Goal: Task Accomplishment & Management: Manage account settings

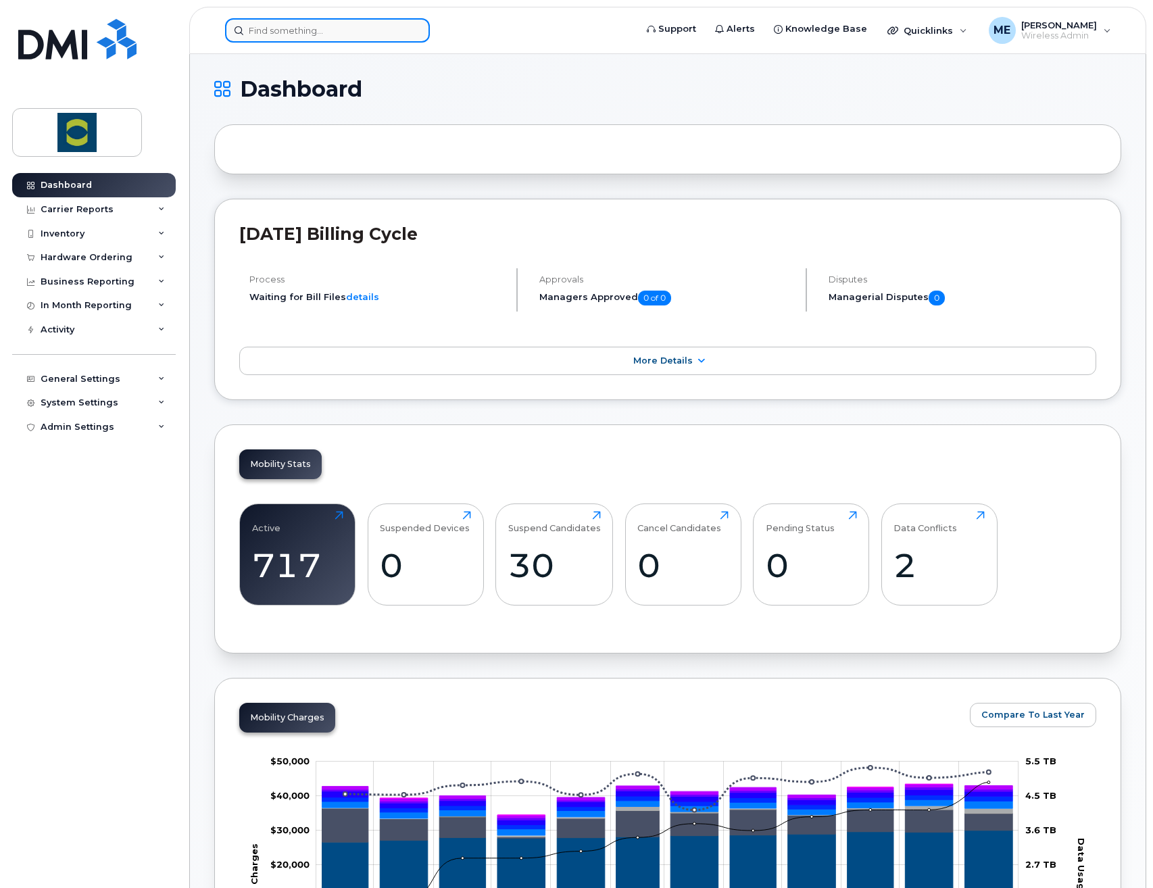
click at [339, 37] on input at bounding box center [327, 30] width 205 height 24
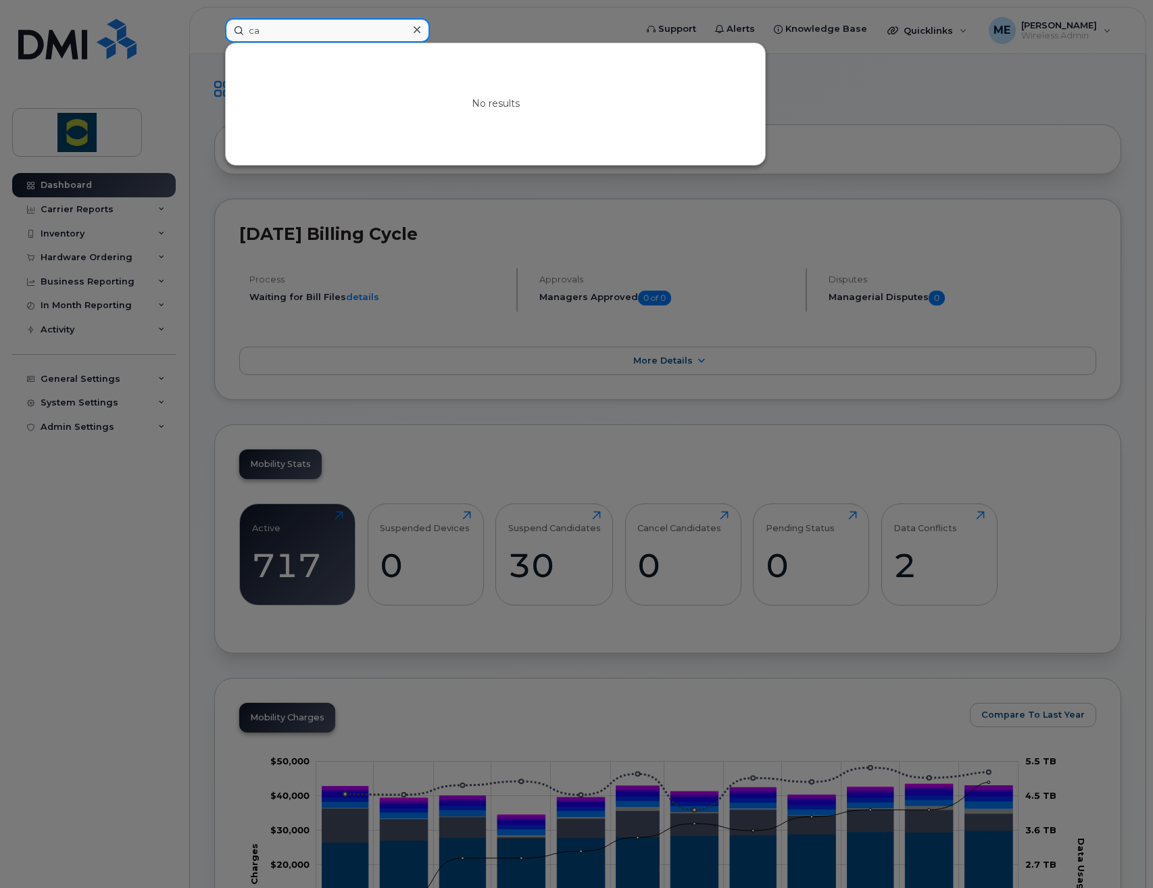
type input "c"
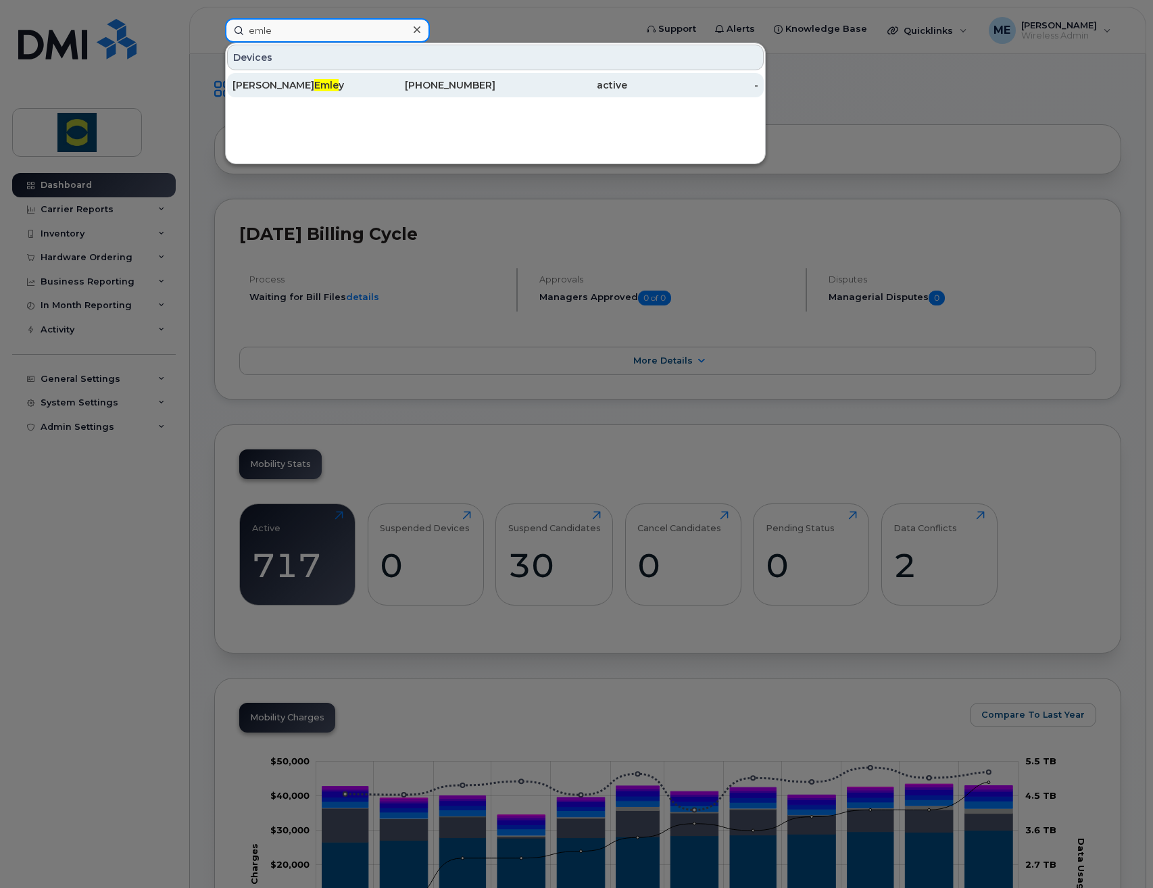
type input "emle"
click at [292, 93] on div "Cary Emle y" at bounding box center [299, 85] width 132 height 24
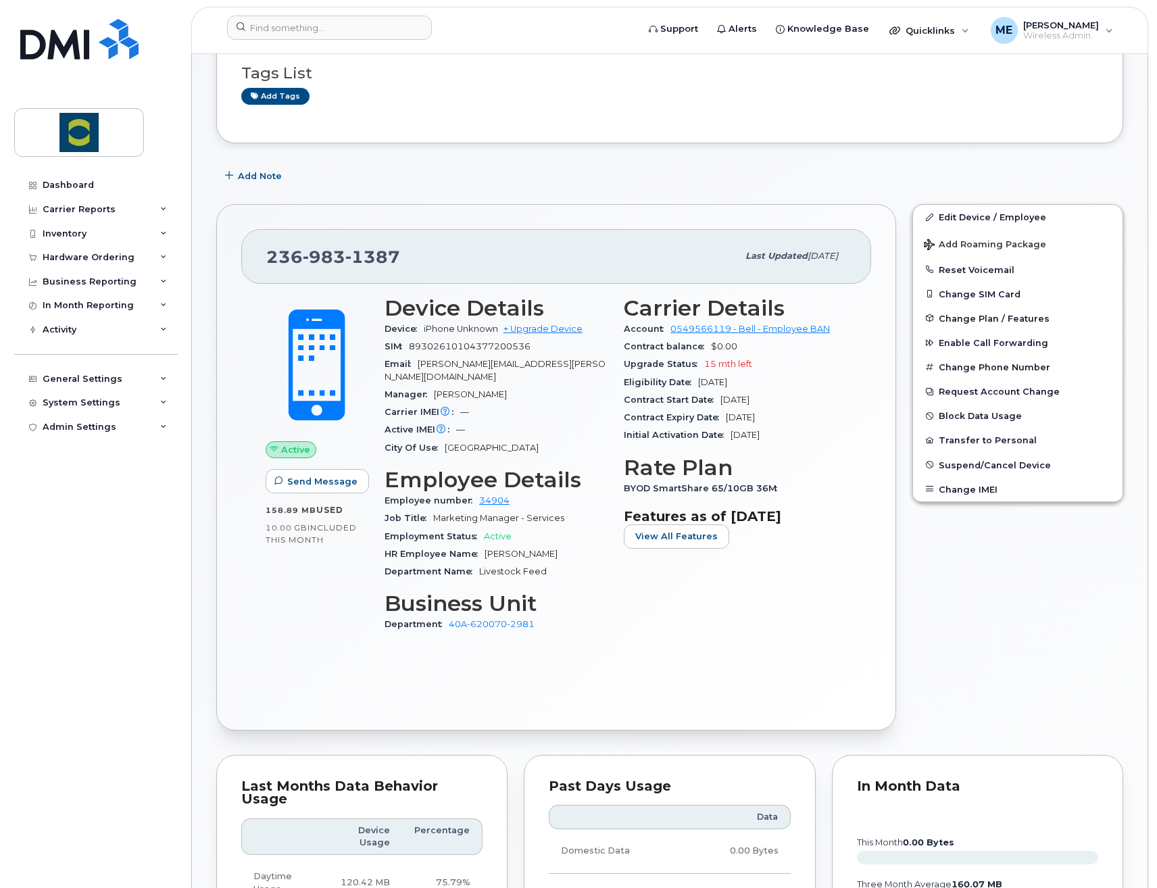
scroll to position [135, 0]
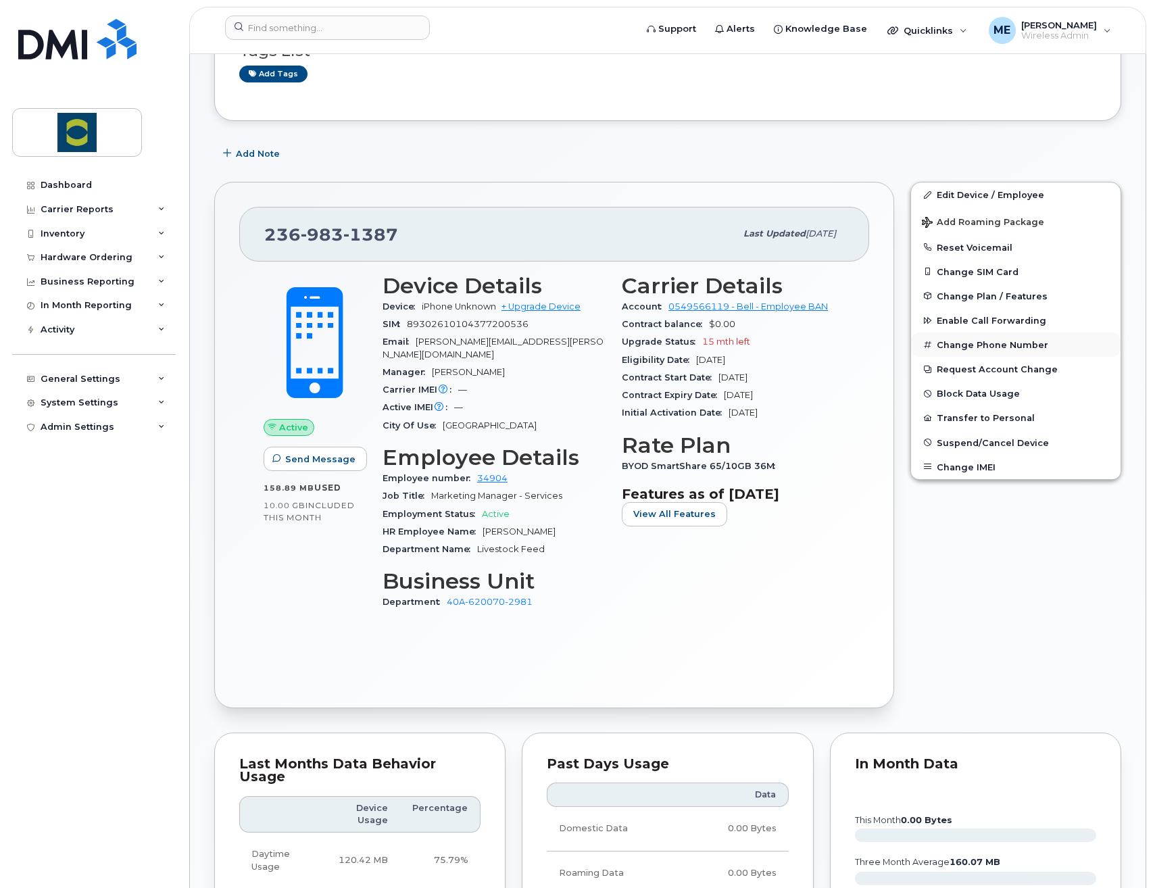
click at [981, 349] on button "Change Phone Number" at bounding box center [1016, 345] width 210 height 24
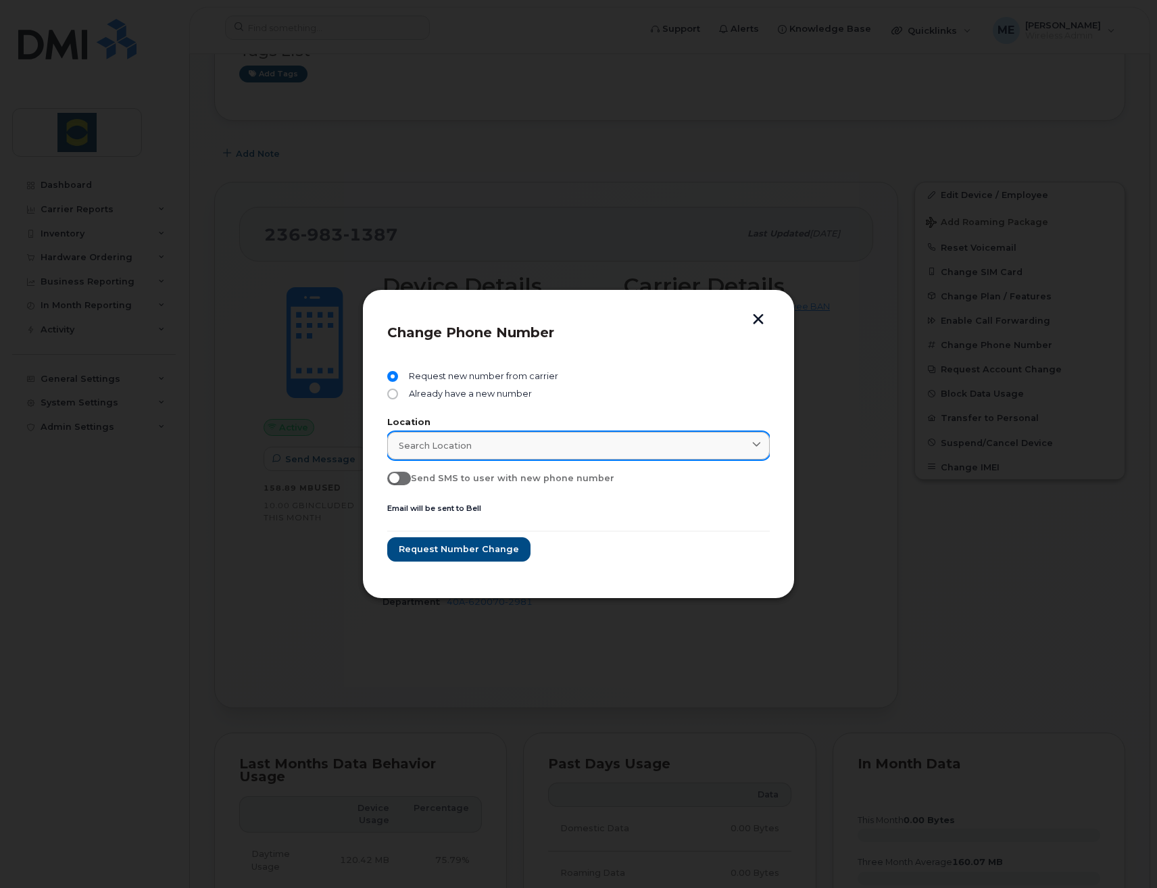
click at [610, 450] on div "Search location" at bounding box center [579, 445] width 360 height 13
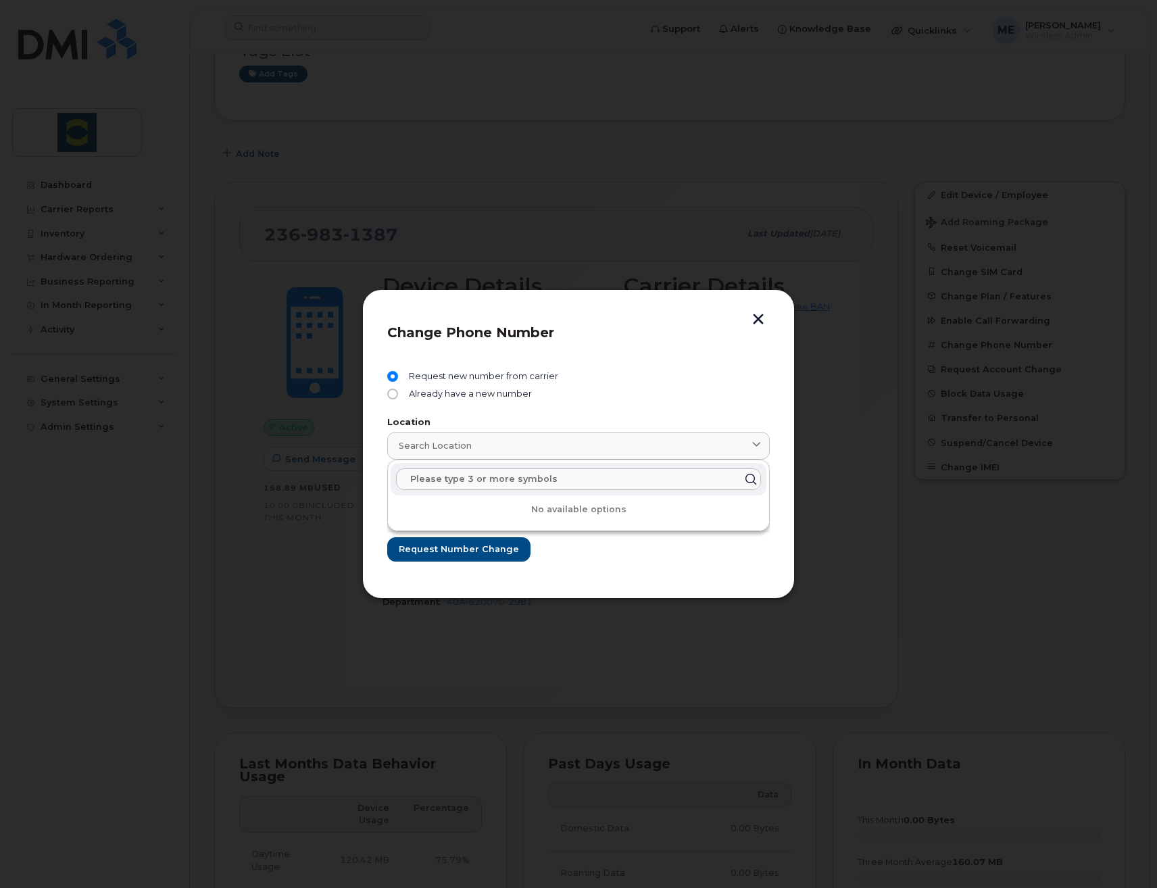
click at [596, 483] on input "text" at bounding box center [578, 479] width 365 height 22
type input "5"
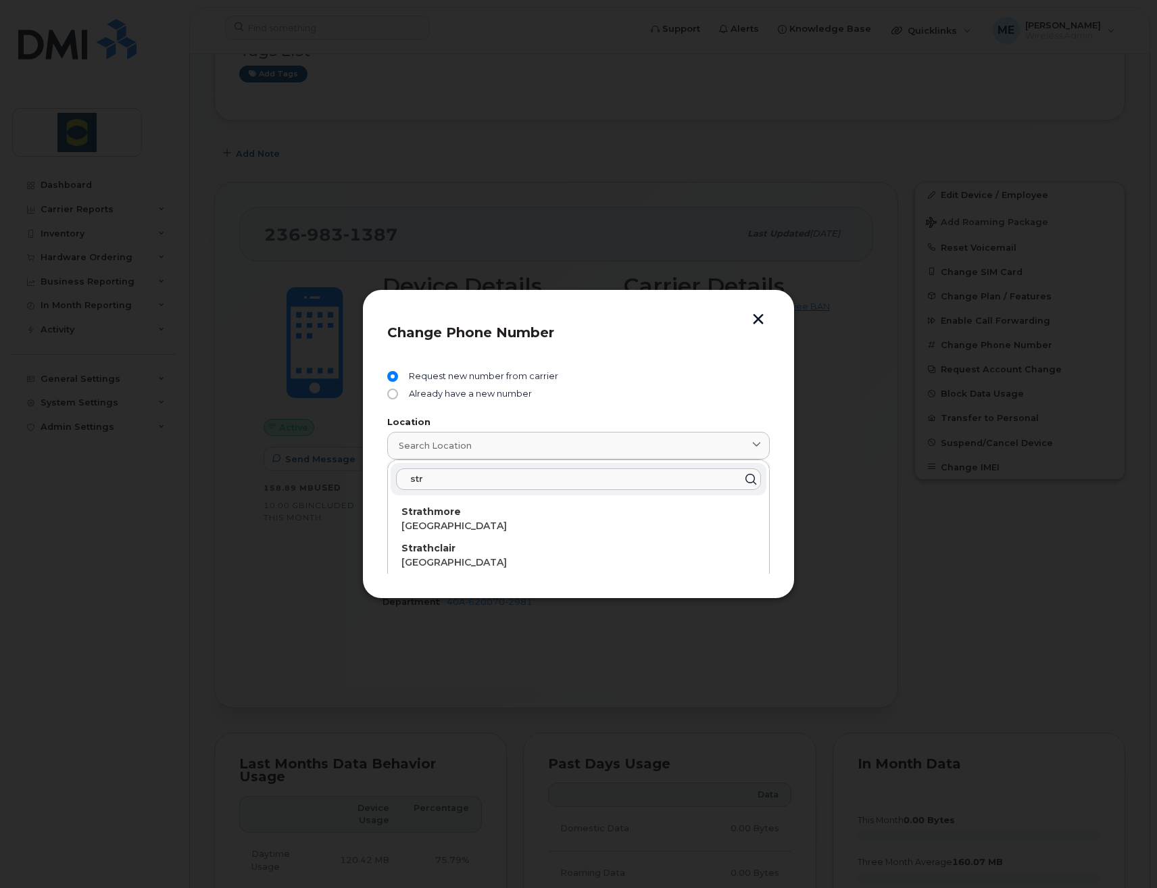
type input "stra"
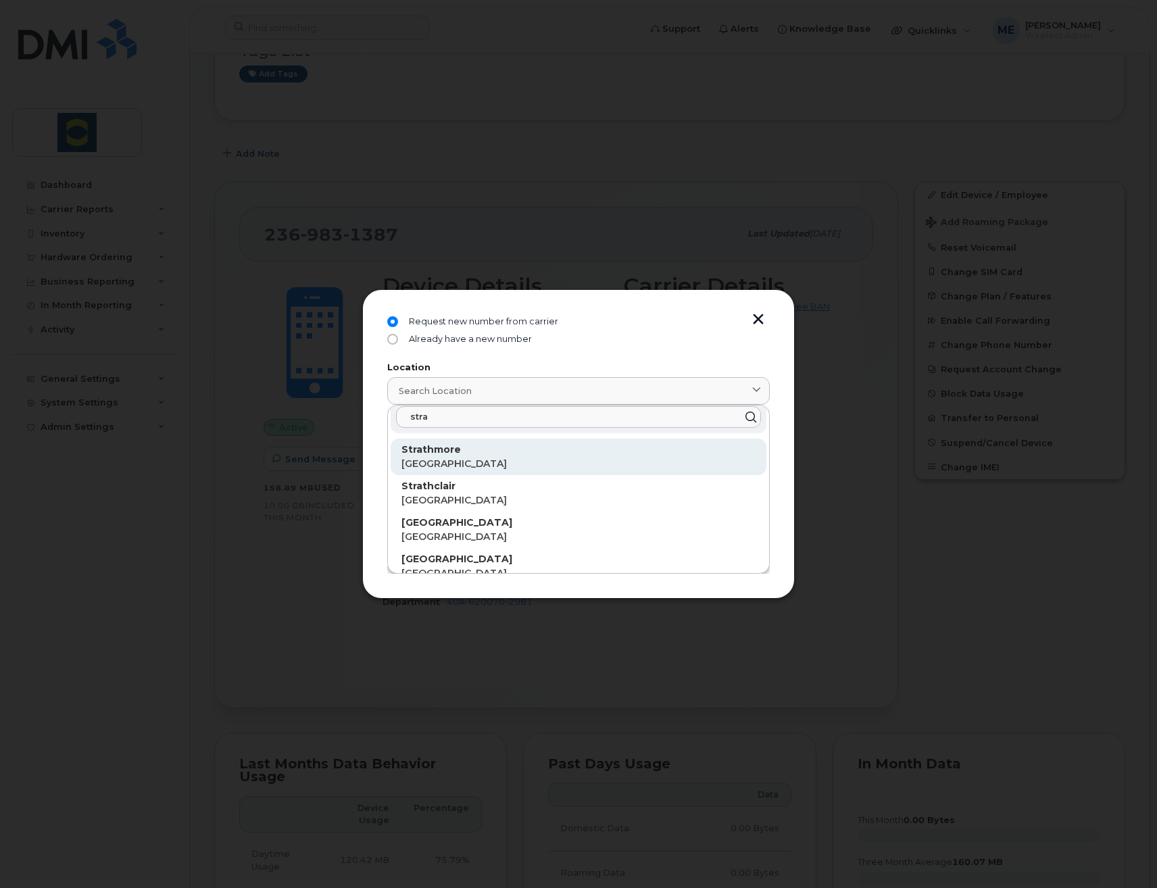
scroll to position [0, 0]
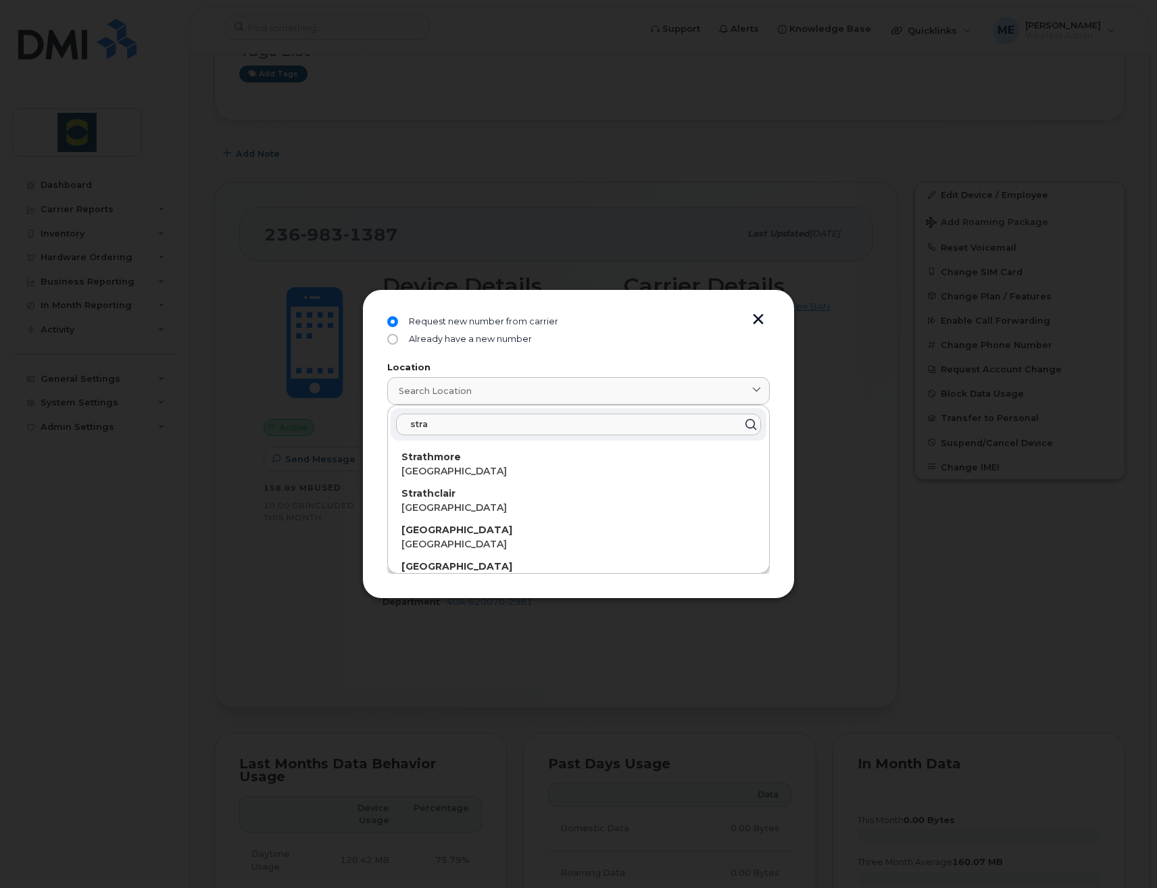
drag, startPoint x: 464, startPoint y: 426, endPoint x: 353, endPoint y: 410, distance: 112.0
click at [353, 410] on div "Change Phone Number Request new number from carrier Already have a new number L…" at bounding box center [578, 444] width 1157 height 888
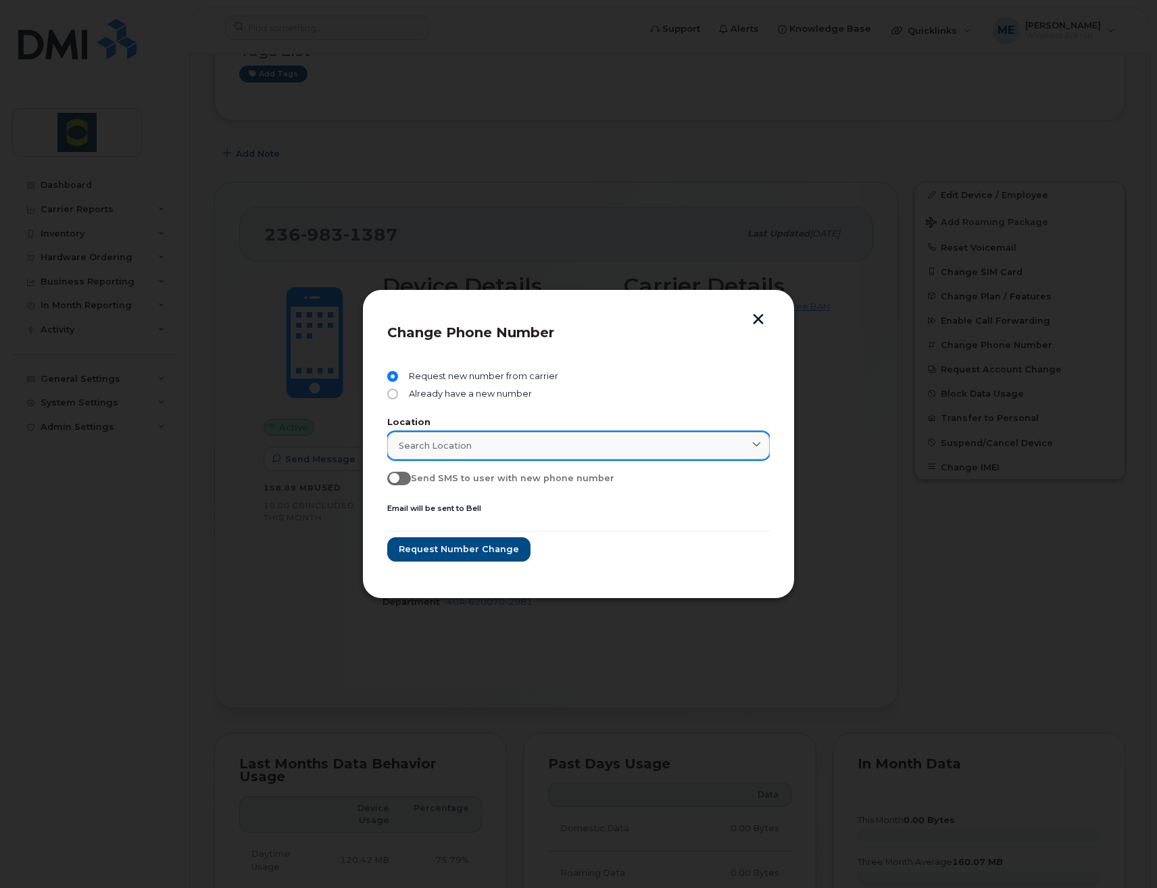
click at [430, 445] on span "Search location" at bounding box center [435, 445] width 73 height 13
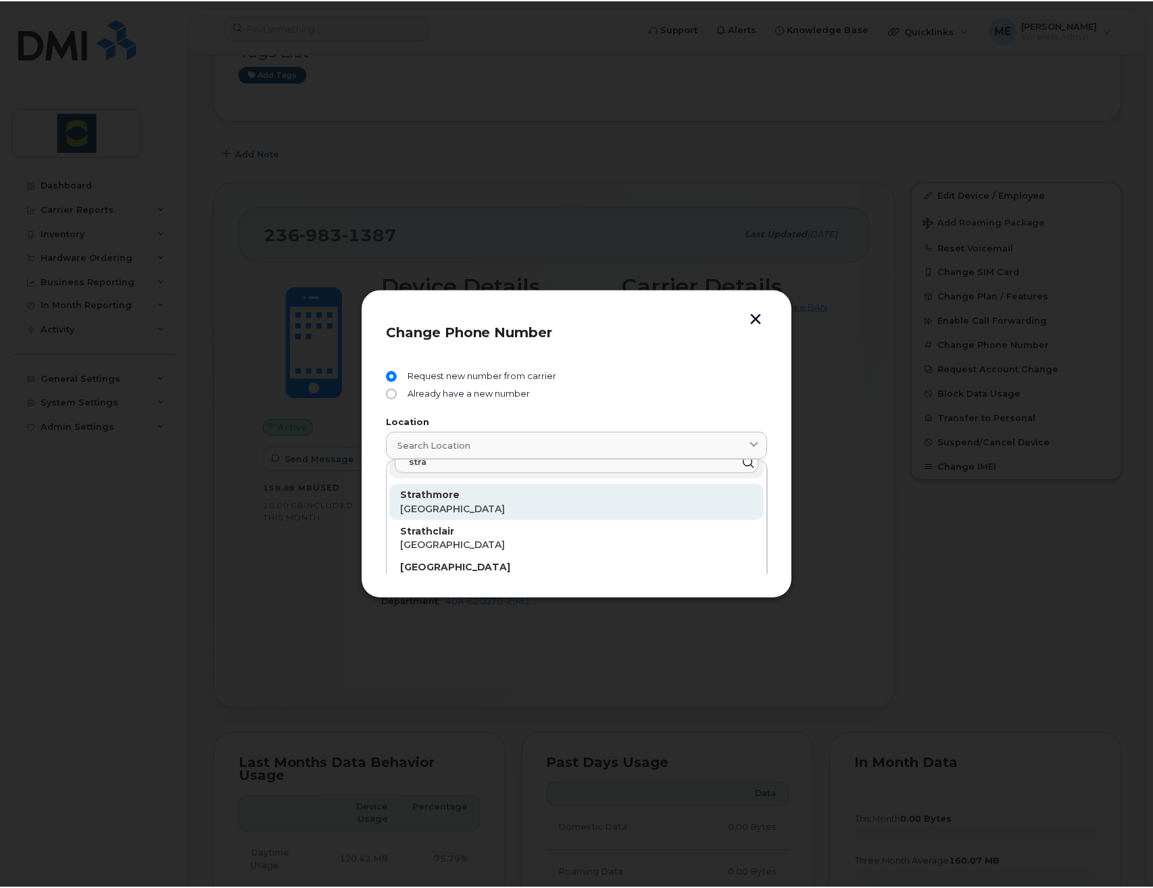
scroll to position [24, 0]
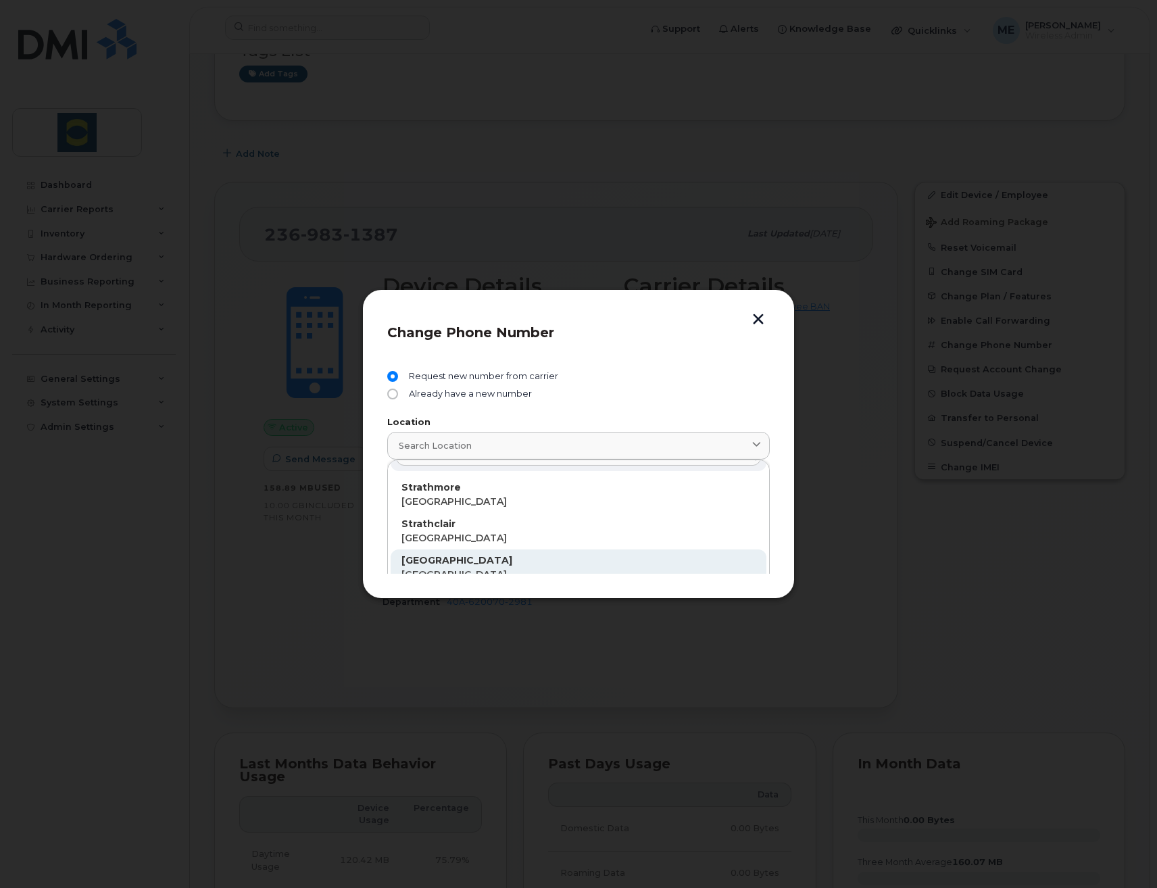
click at [461, 563] on p "[GEOGRAPHIC_DATA]" at bounding box center [579, 561] width 354 height 14
type input "[GEOGRAPHIC_DATA]"
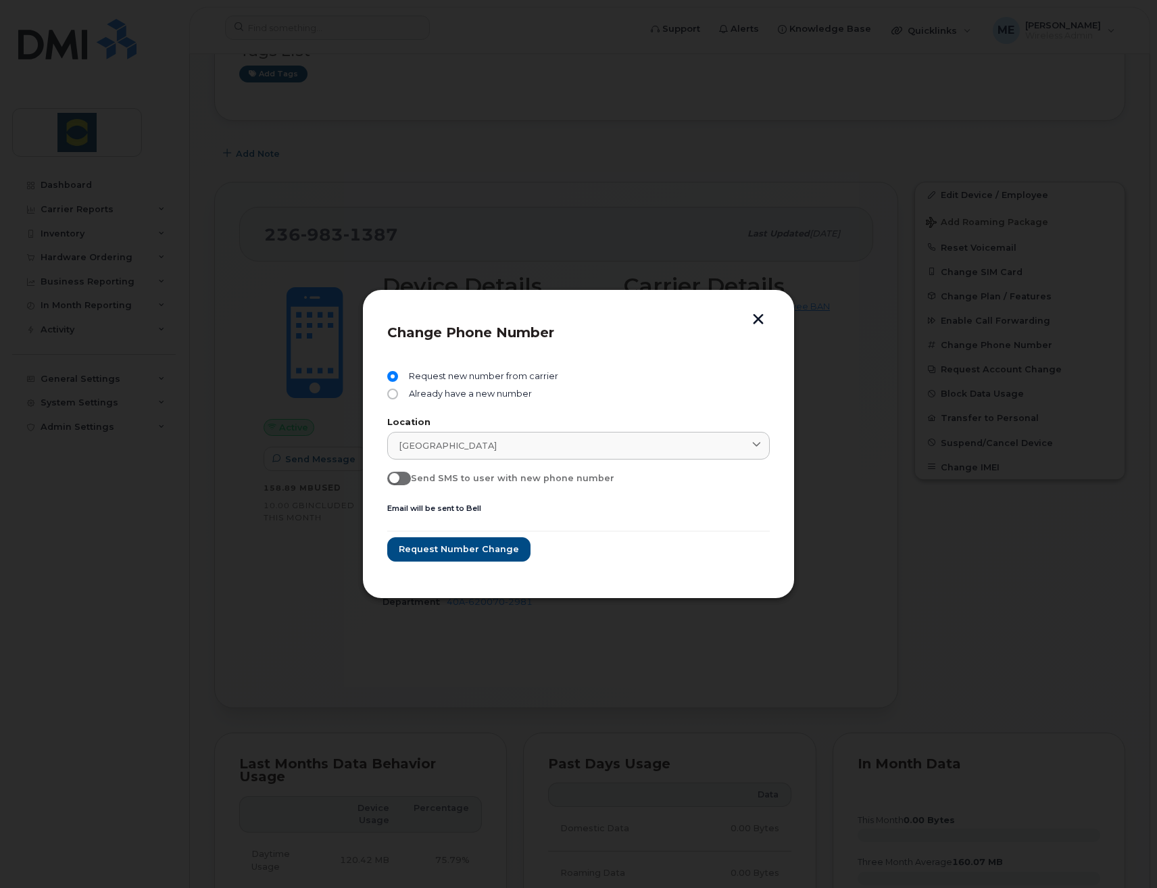
click at [404, 484] on span at bounding box center [399, 479] width 24 height 14
click at [398, 483] on input "Send SMS to user with new phone number" at bounding box center [392, 477] width 11 height 11
checkbox input "true"
click at [500, 547] on span "Request number change" at bounding box center [458, 549] width 120 height 13
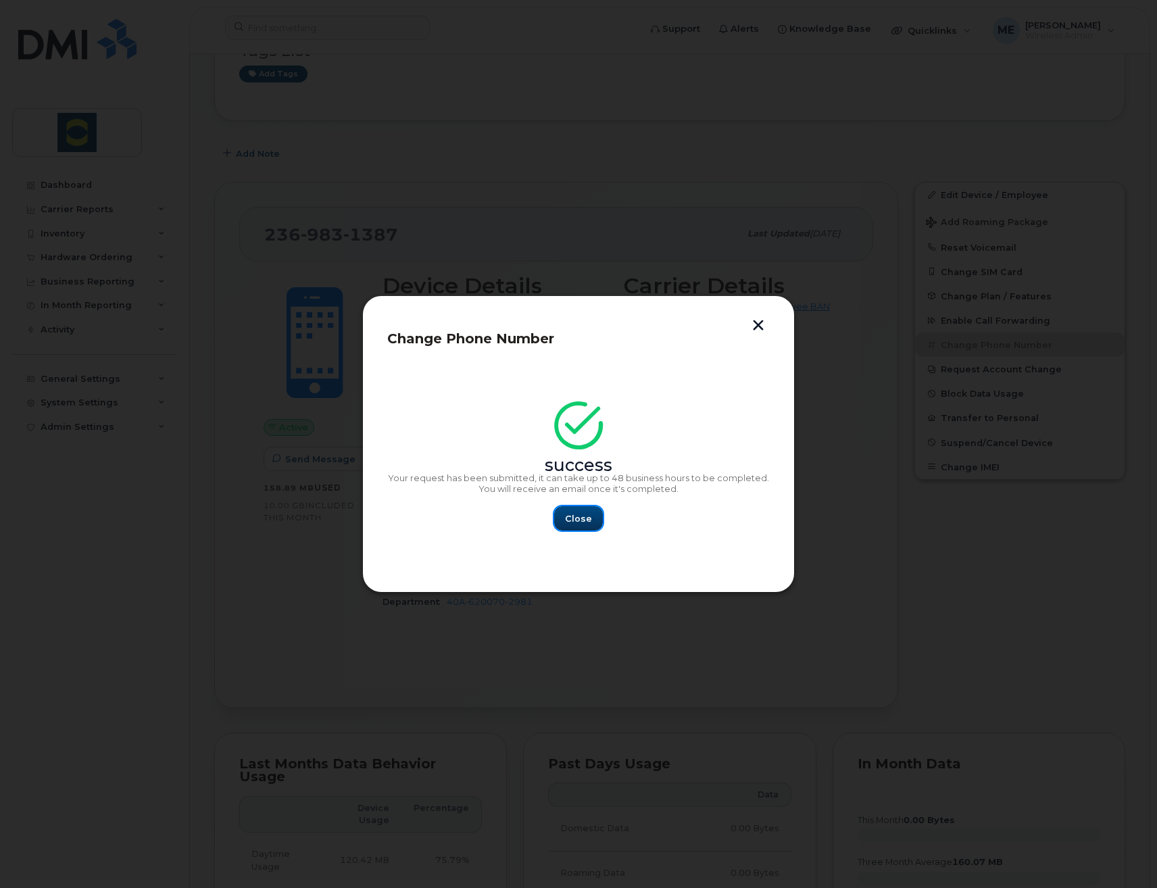
click at [567, 525] on button "Close" at bounding box center [578, 518] width 49 height 24
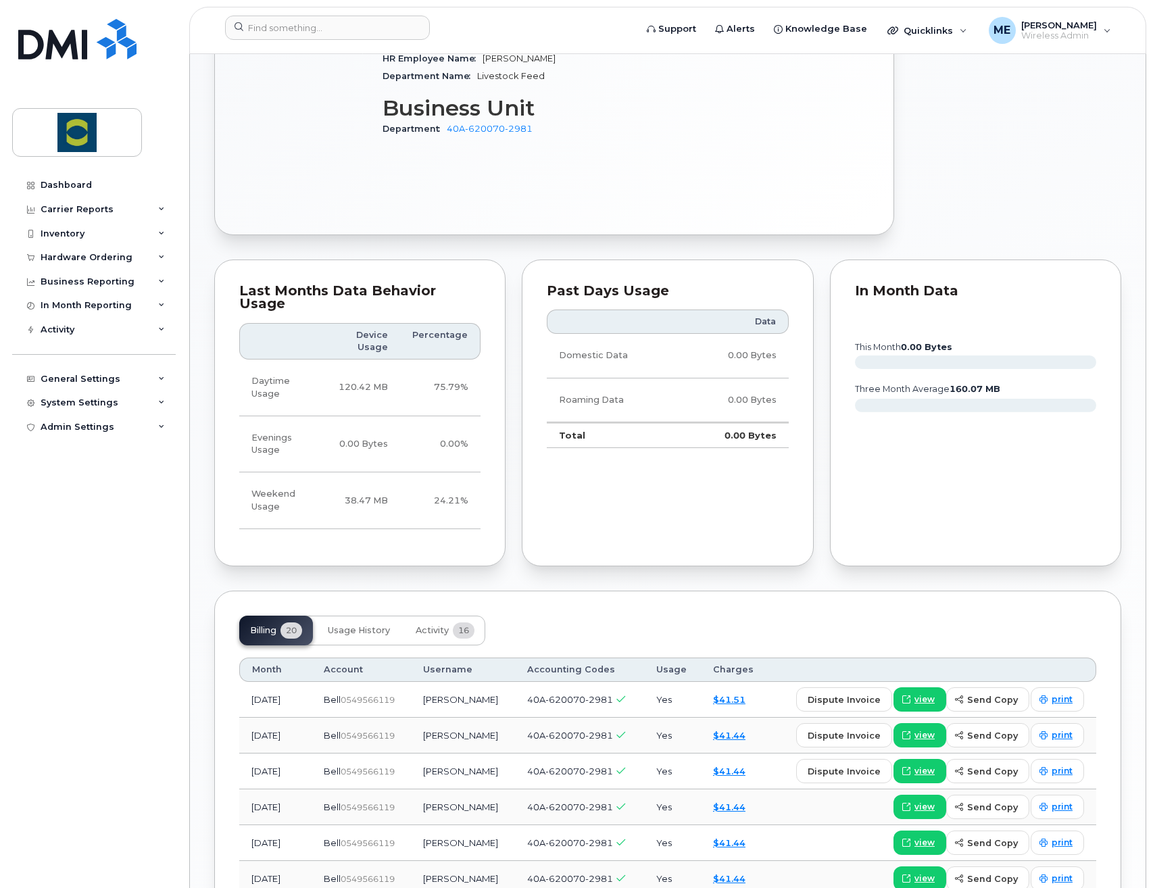
scroll to position [744, 0]
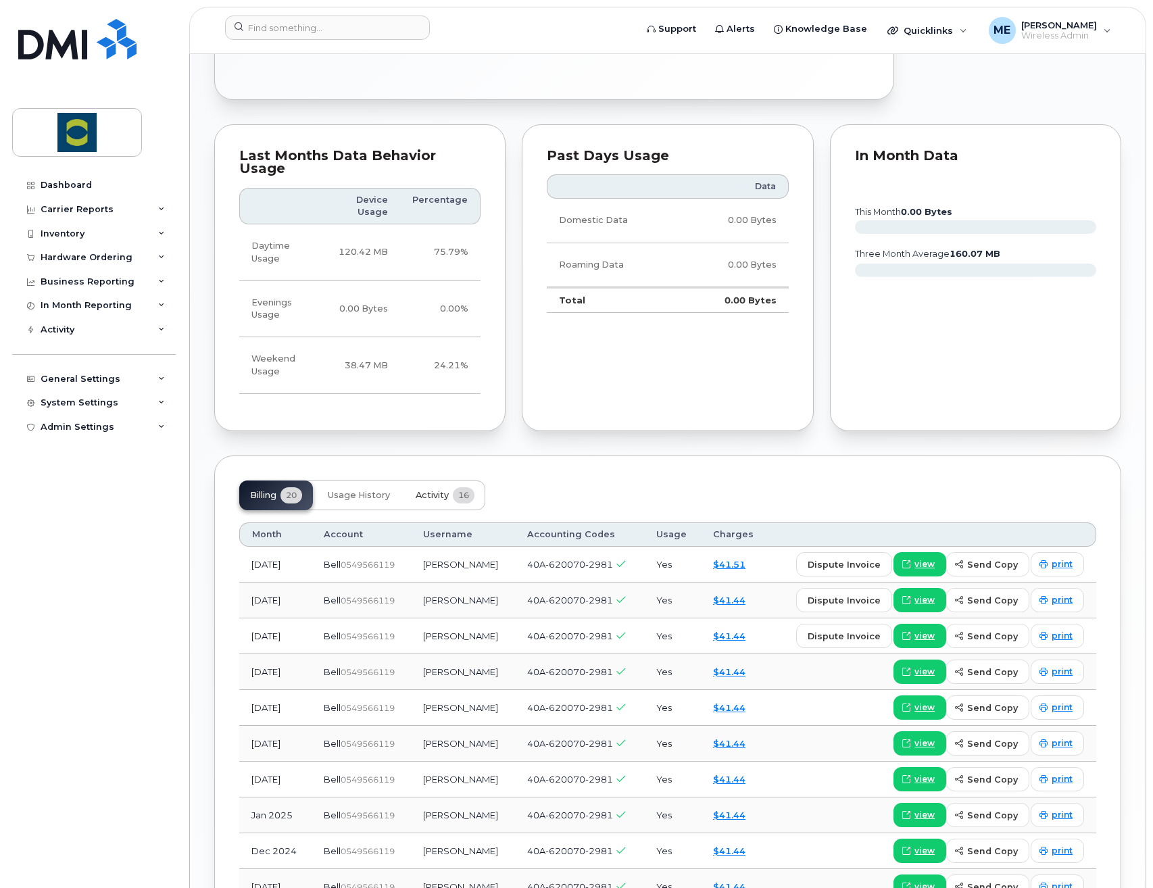
click at [454, 487] on span "16" at bounding box center [464, 495] width 22 height 16
click at [450, 481] on div "Billing 20 Usage History Activity 16" at bounding box center [362, 496] width 246 height 30
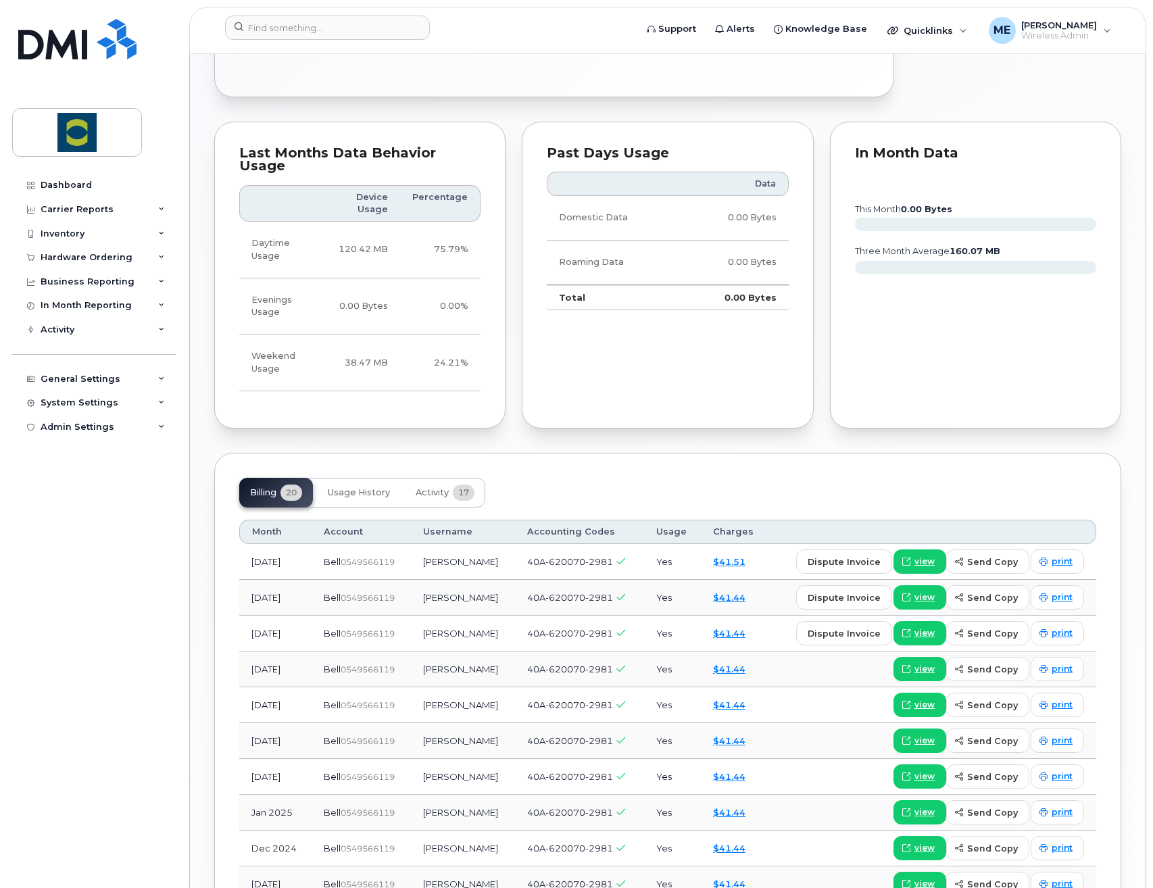
scroll to position [879, 0]
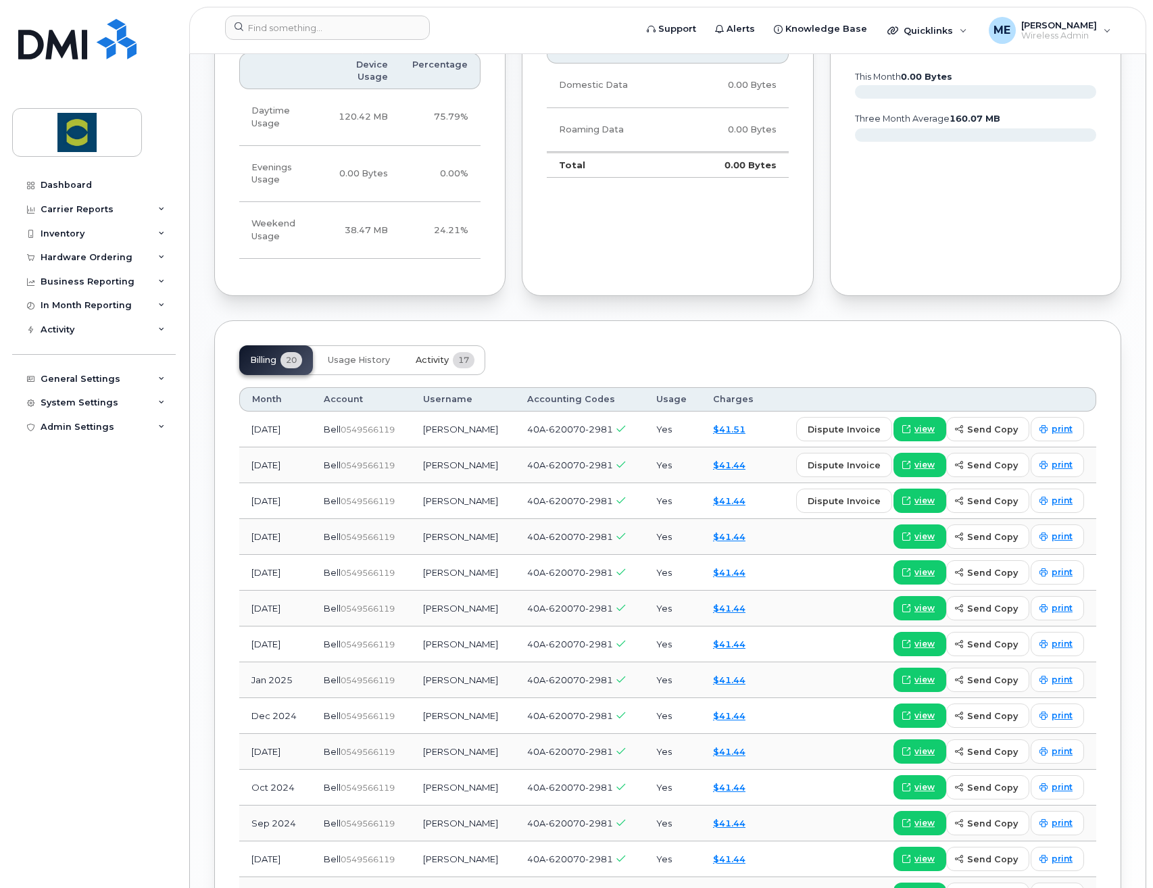
click at [436, 355] on span "Activity" at bounding box center [432, 360] width 33 height 11
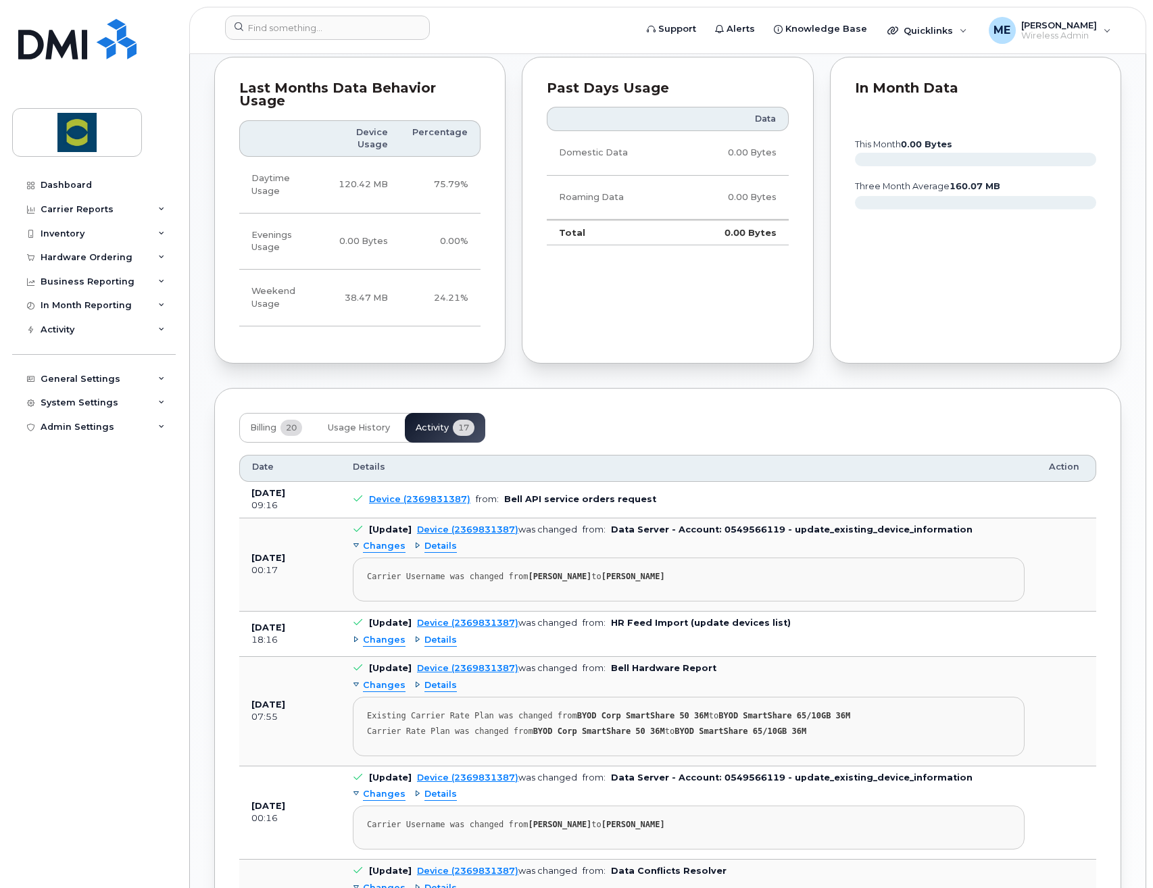
scroll to position [676, 0]
